Goal: Task Accomplishment & Management: Manage account settings

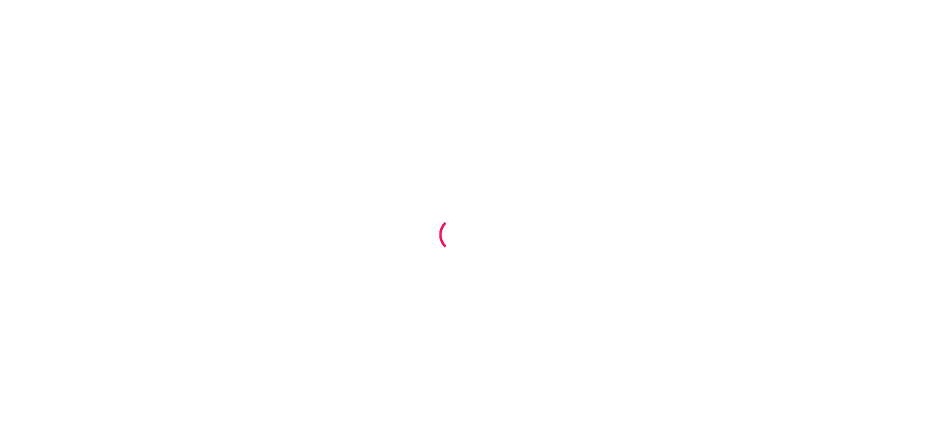
click at [377, 129] on div at bounding box center [462, 214] width 925 height 429
click at [161, 60] on div at bounding box center [462, 214] width 925 height 429
click at [558, 160] on div at bounding box center [462, 214] width 925 height 429
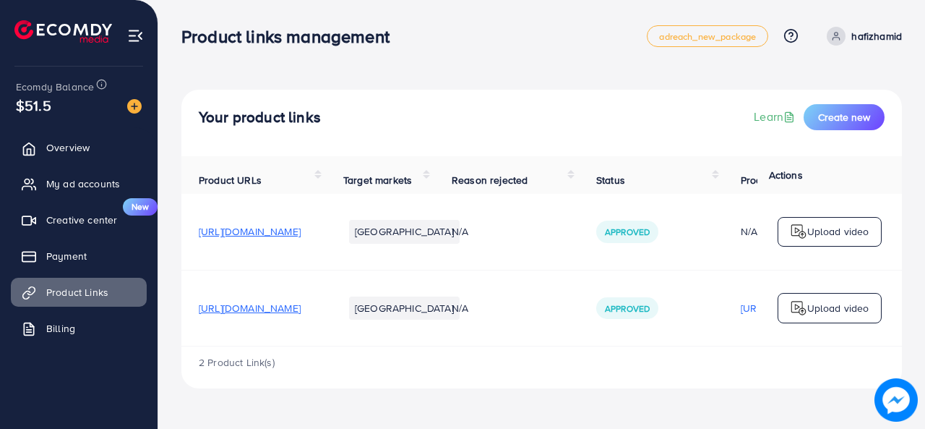
click at [65, 23] on img at bounding box center [63, 31] width 98 height 22
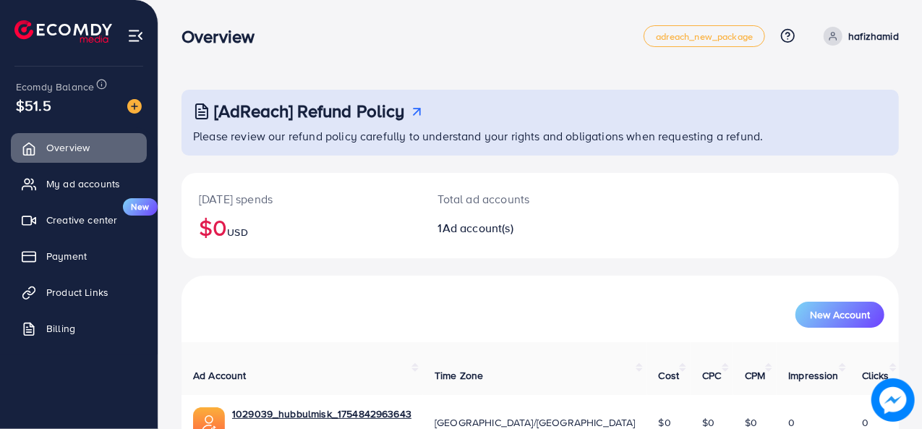
click at [133, 33] on img at bounding box center [135, 35] width 17 height 17
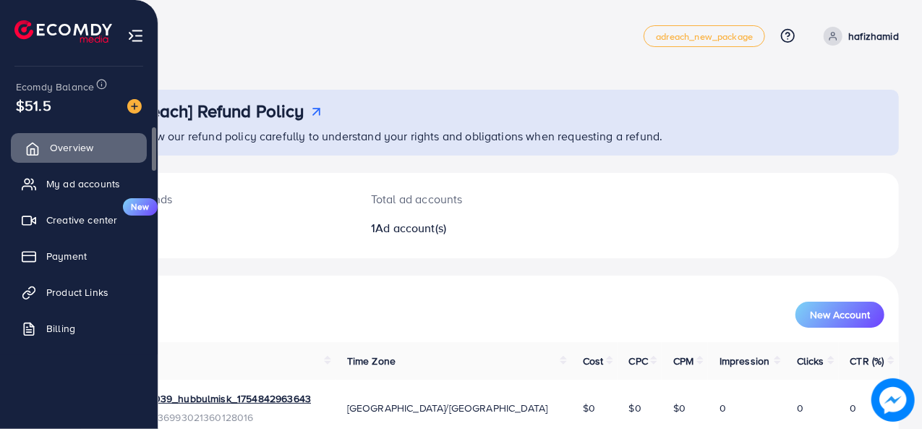
click at [38, 143] on icon at bounding box center [32, 149] width 14 height 14
click at [51, 190] on span "My ad accounts" at bounding box center [87, 183] width 74 height 14
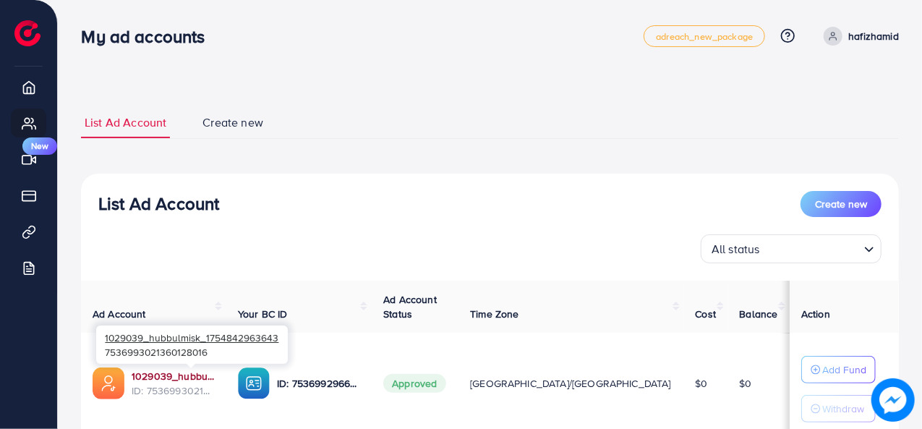
click at [184, 381] on link "1029039_hubbulmisk_1754842963643" at bounding box center [173, 376] width 83 height 14
